Goal: Task Accomplishment & Management: Use online tool/utility

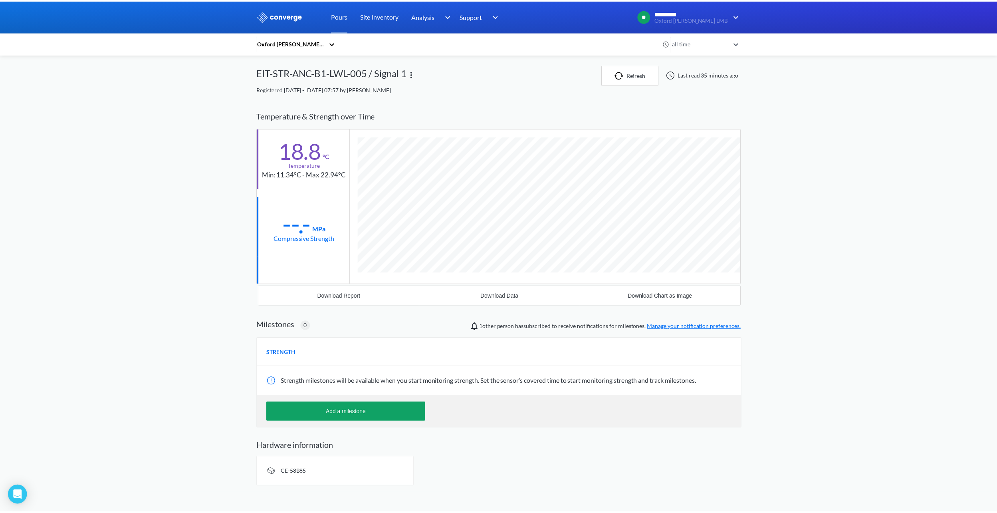
scroll to position [422, 487]
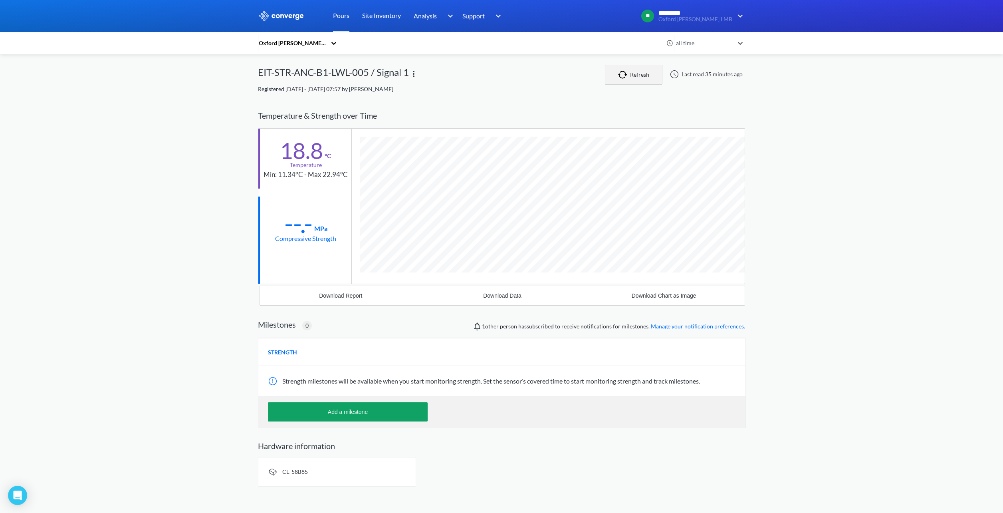
click at [648, 74] on button "Refresh" at bounding box center [634, 75] width 58 height 20
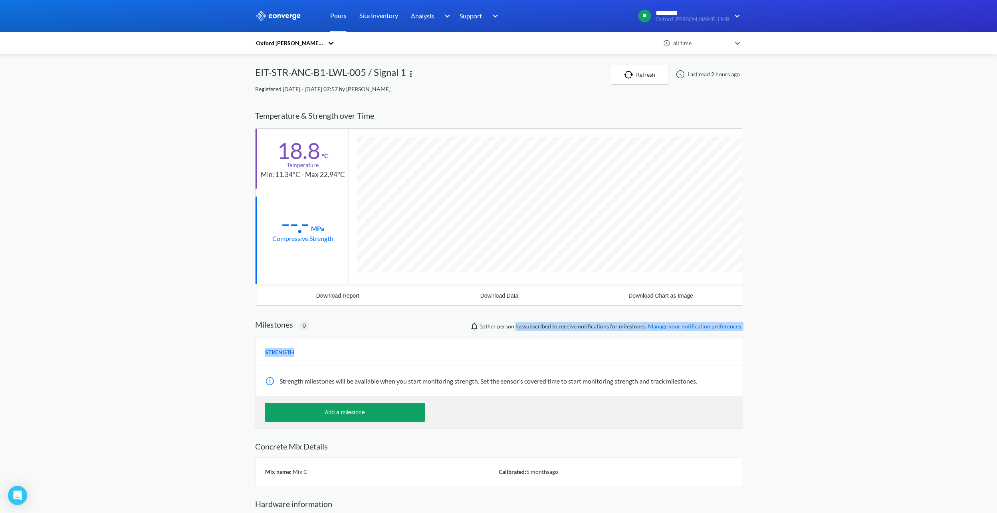
drag, startPoint x: 519, startPoint y: 327, endPoint x: 604, endPoint y: 339, distance: 85.2
click at [604, 339] on div "Milestones 0 1 other person has subscribed to receive notifications for milesto…" at bounding box center [498, 373] width 487 height 110
drag, startPoint x: 604, startPoint y: 339, endPoint x: 586, endPoint y: 340, distance: 17.2
click at [592, 342] on div "STRENGTH" at bounding box center [499, 352] width 487 height 28
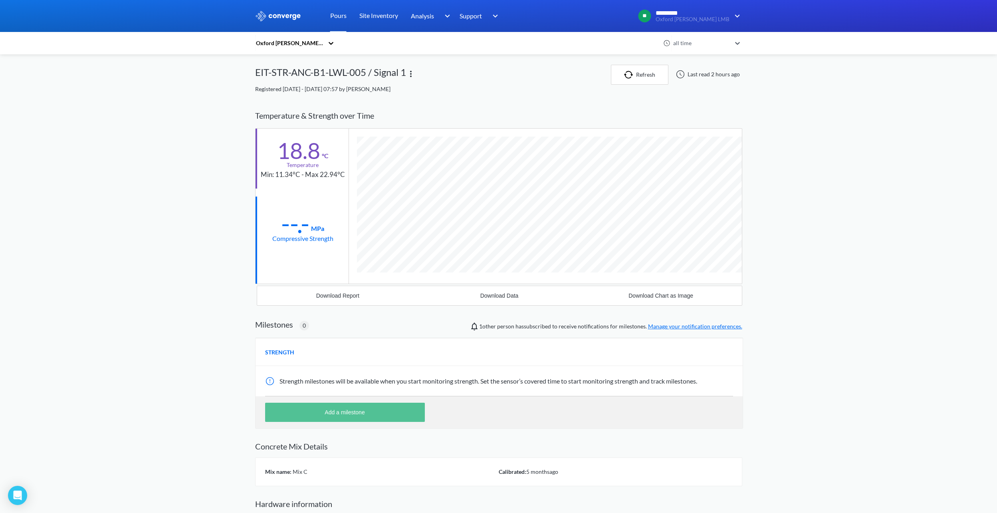
click at [362, 407] on button "Add a milestone" at bounding box center [345, 412] width 160 height 19
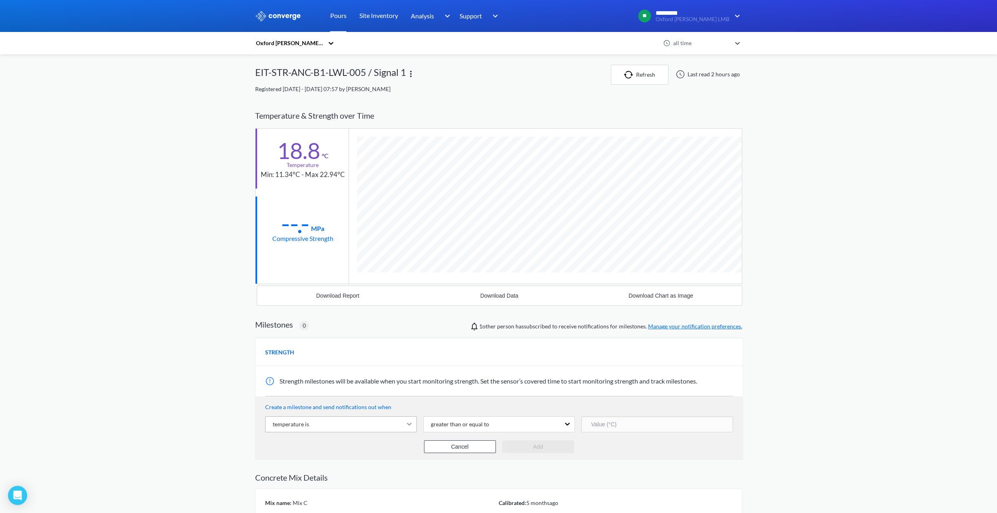
click at [405, 425] on icon at bounding box center [409, 424] width 8 height 8
click at [211, 418] on div "MENU Oxford [PERSON_NAME] LMB Pours Site Inventory Analysis Concrete Performanc…" at bounding box center [498, 291] width 997 height 582
click at [345, 425] on div "temperature is" at bounding box center [334, 424] width 137 height 15
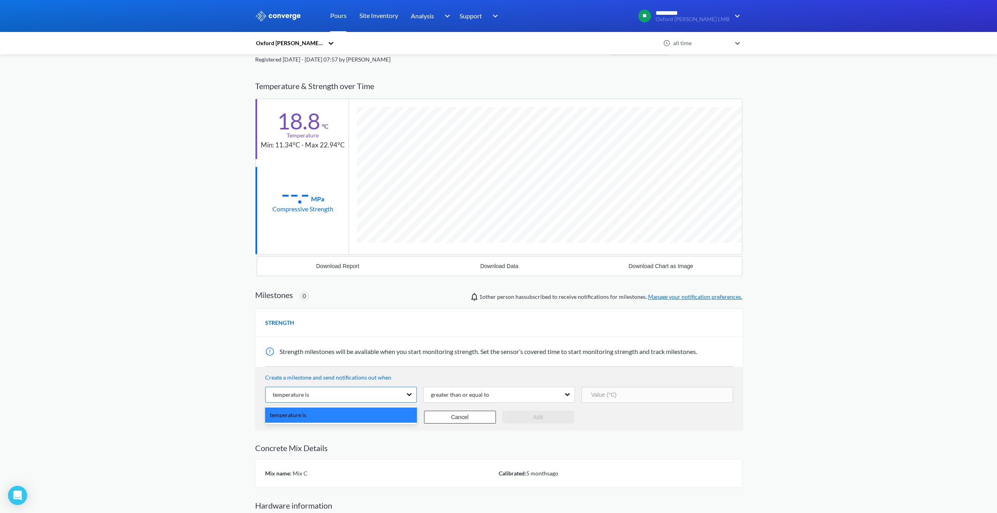
scroll to position [69, 0]
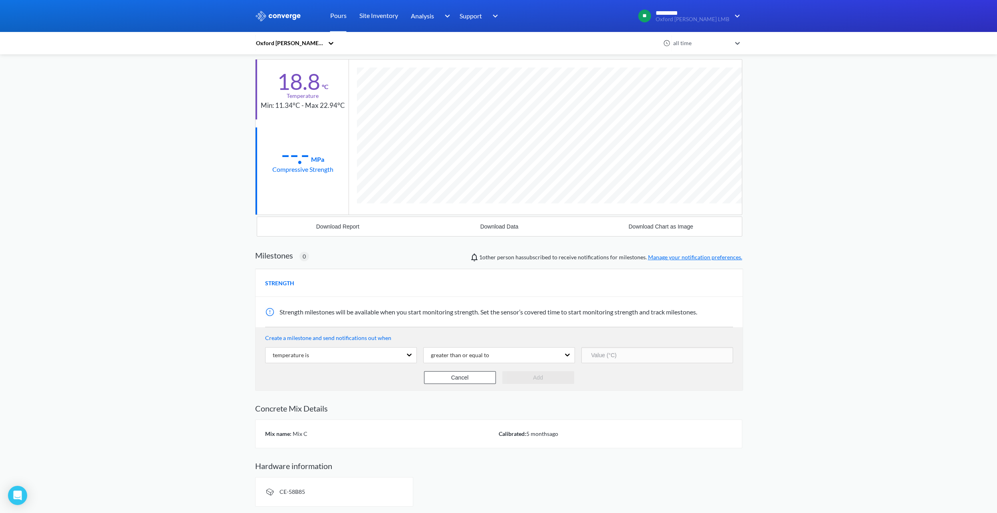
click at [181, 322] on div "MENU Oxford [PERSON_NAME] LMB Pours Site Inventory Analysis Concrete Performanc…" at bounding box center [498, 222] width 997 height 582
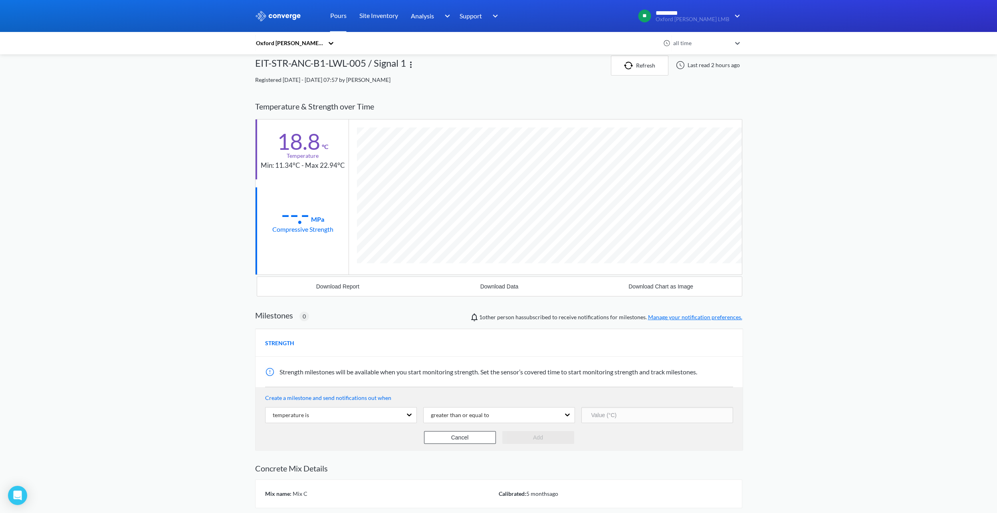
scroll to position [0, 0]
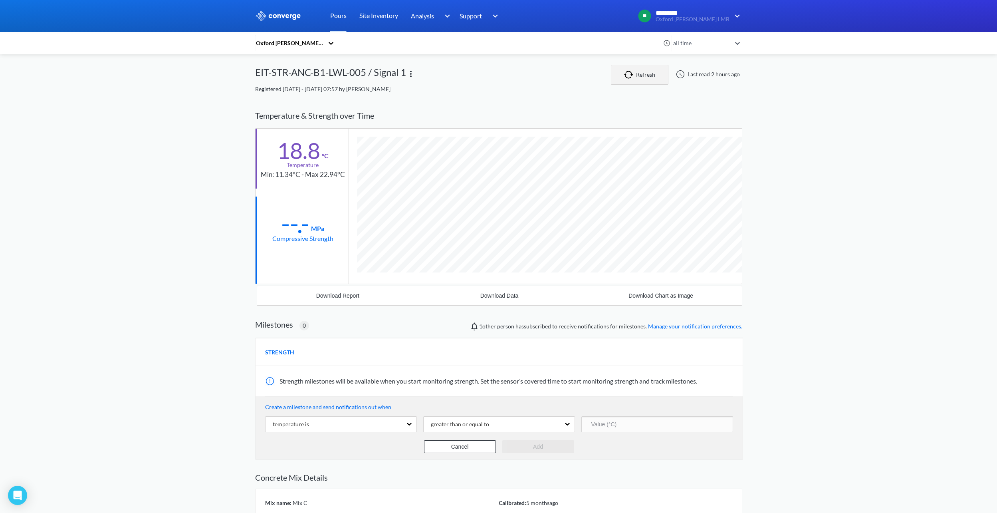
click at [633, 70] on button "Refresh" at bounding box center [640, 75] width 58 height 20
click at [407, 429] on div at bounding box center [409, 424] width 14 height 15
click at [134, 375] on div "MENU Oxford [PERSON_NAME] LMB Pours Site Inventory Analysis Concrete Performanc…" at bounding box center [498, 291] width 997 height 582
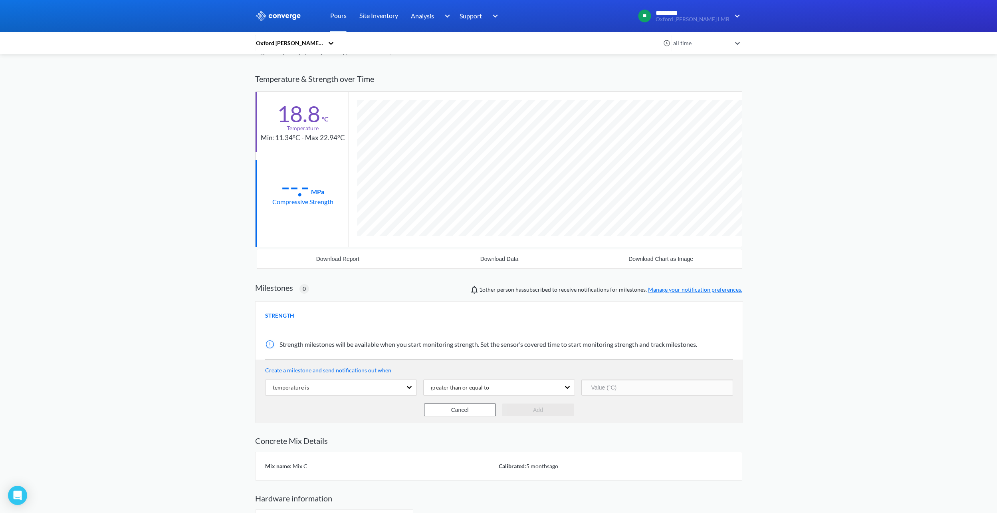
scroll to position [69, 0]
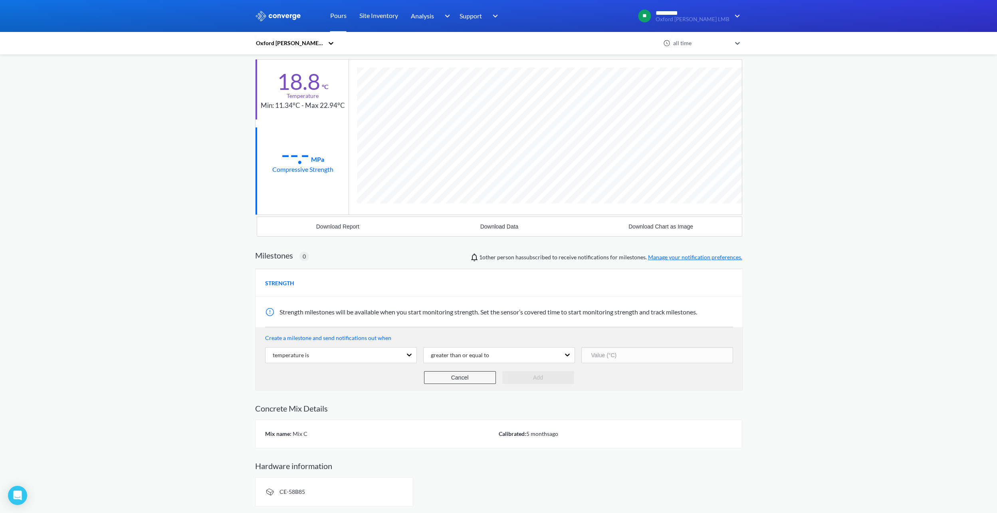
click at [452, 377] on button "Cancel" at bounding box center [460, 377] width 72 height 13
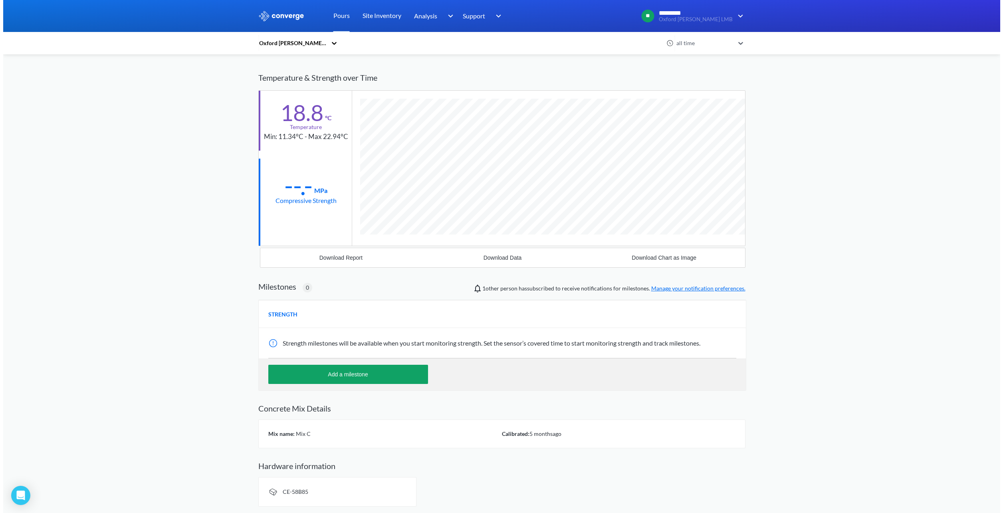
scroll to position [0, 0]
